Goal: Task Accomplishment & Management: Complete application form

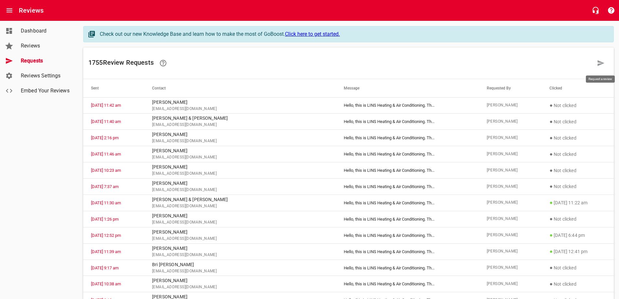
click at [597, 65] on link at bounding box center [601, 63] width 16 height 16
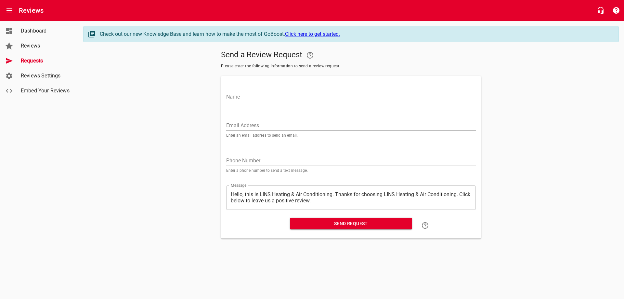
click at [257, 124] on input "Email Address" at bounding box center [351, 125] width 250 height 10
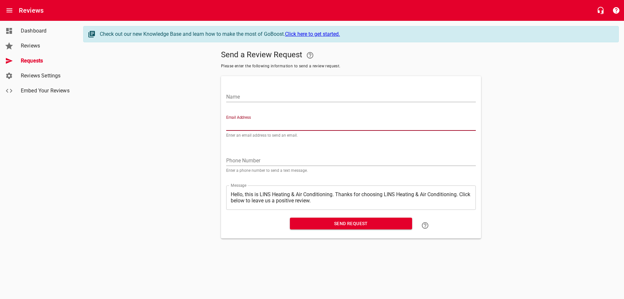
paste input "[EMAIL_ADDRESS][DOMAIN_NAME]"
type input "[EMAIL_ADDRESS][DOMAIN_NAME]"
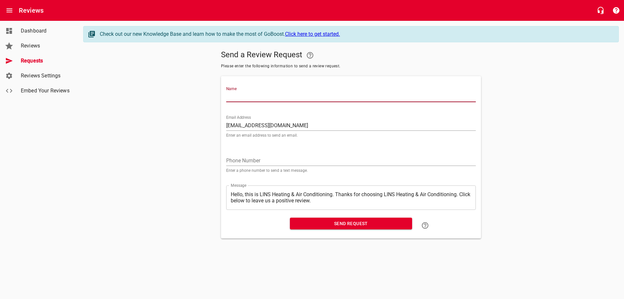
click at [259, 96] on input "Name" at bounding box center [351, 97] width 250 height 10
type input "[PERSON_NAME]"
click at [351, 225] on span "Send Request" at bounding box center [351, 224] width 112 height 8
